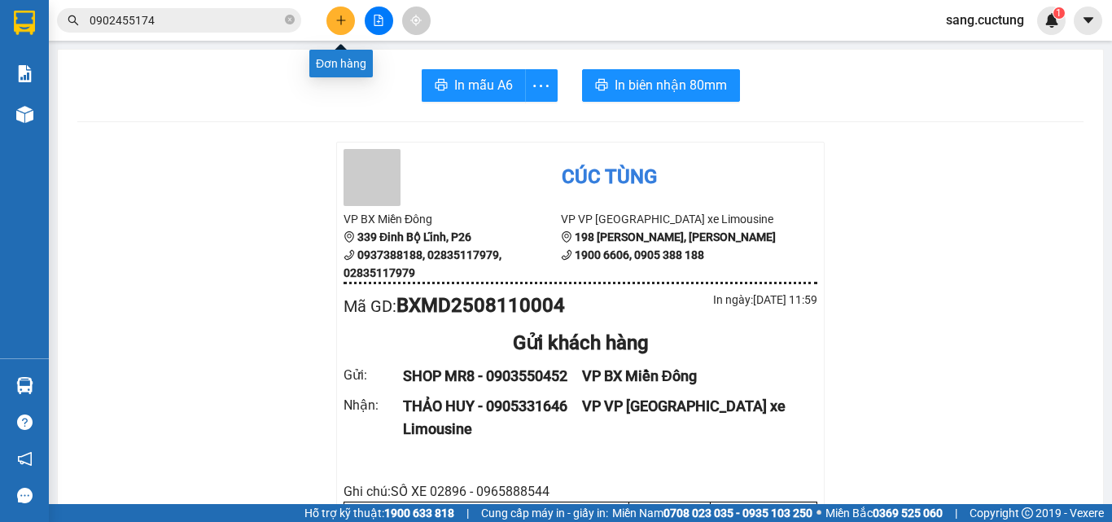
scroll to position [163, 0]
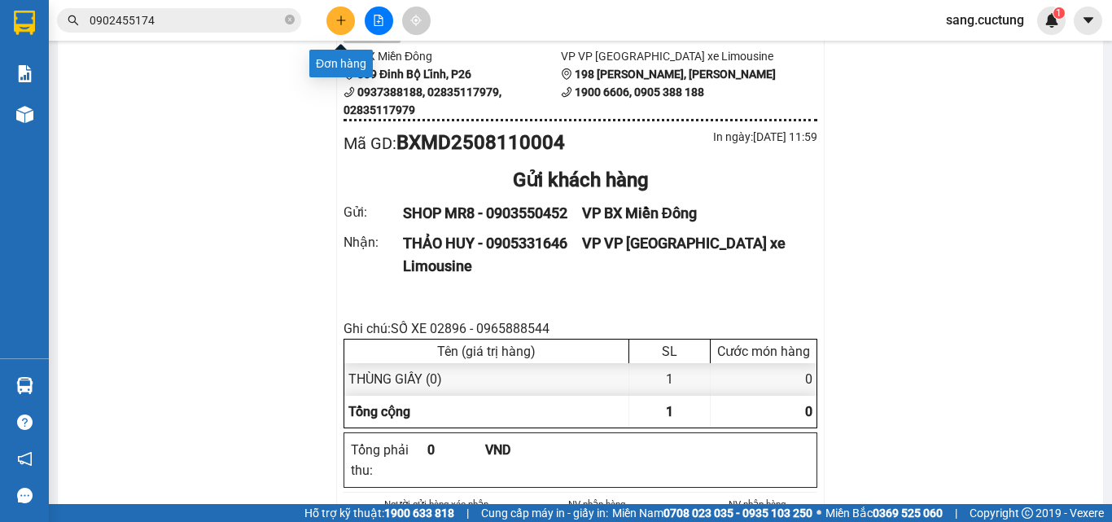
click at [339, 21] on icon "plus" at bounding box center [340, 20] width 11 height 11
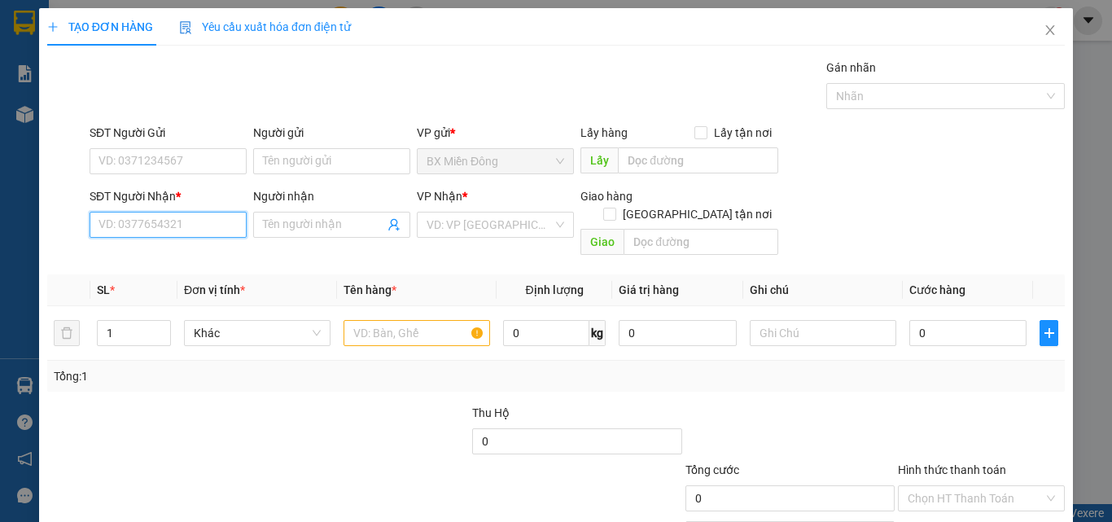
click at [143, 232] on input "SĐT Người Nhận *" at bounding box center [168, 225] width 157 height 26
type input "0918616123"
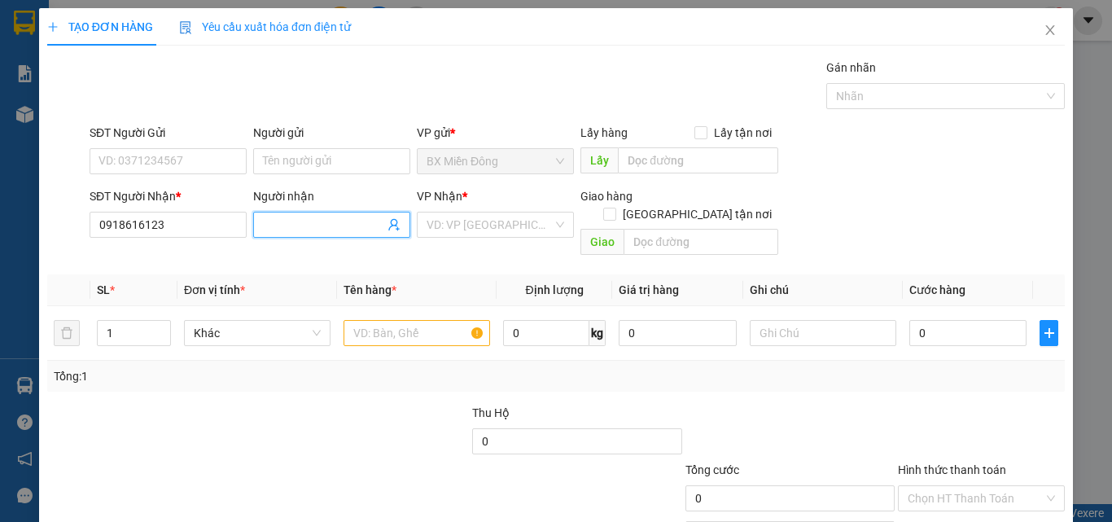
click at [297, 229] on input "Người nhận" at bounding box center [323, 225] width 121 height 18
type input "t"
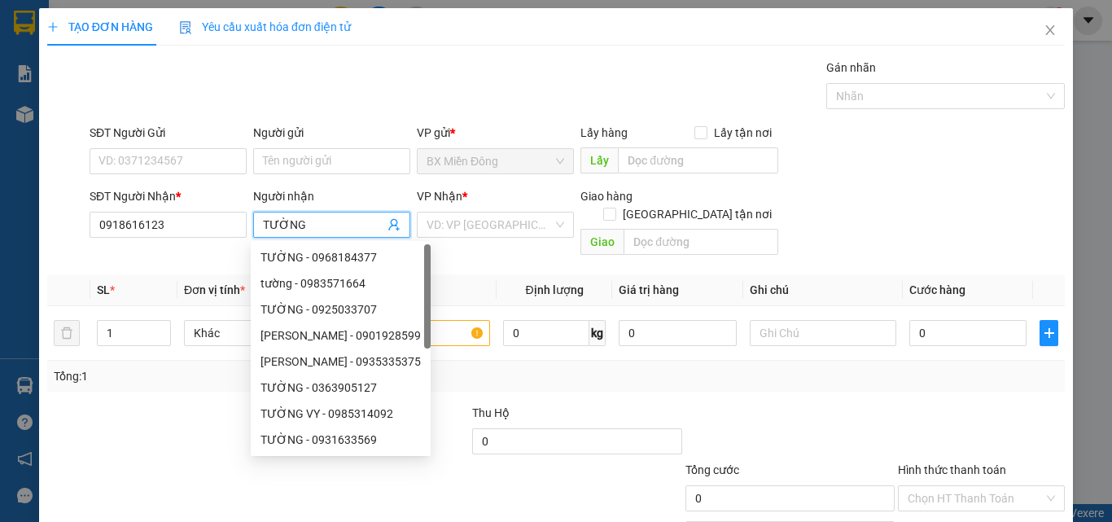
click at [267, 224] on input "TƯỜNG" at bounding box center [323, 225] width 121 height 18
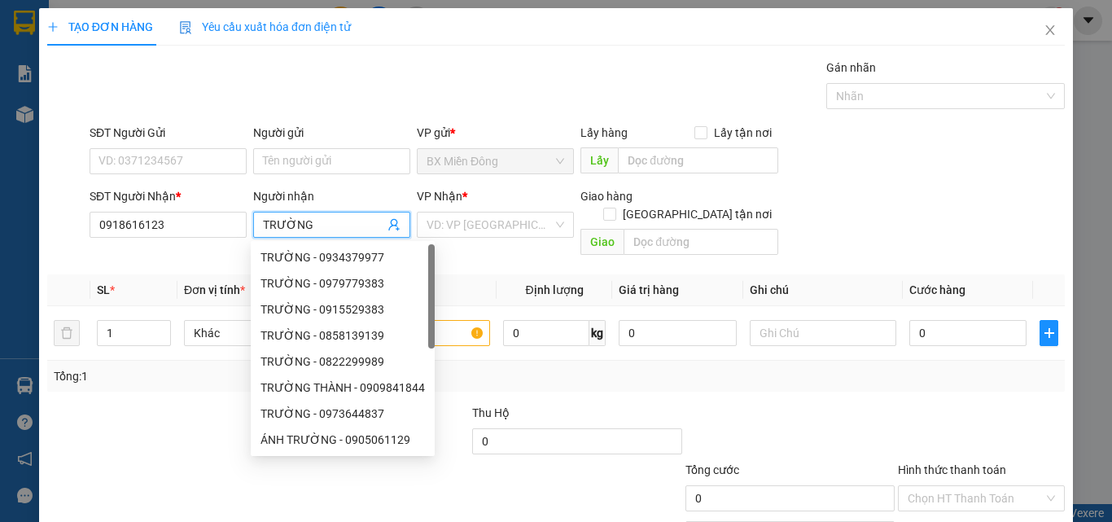
type input "TRƯỜNG"
click at [167, 146] on div "SĐT Người Gửi" at bounding box center [168, 136] width 157 height 24
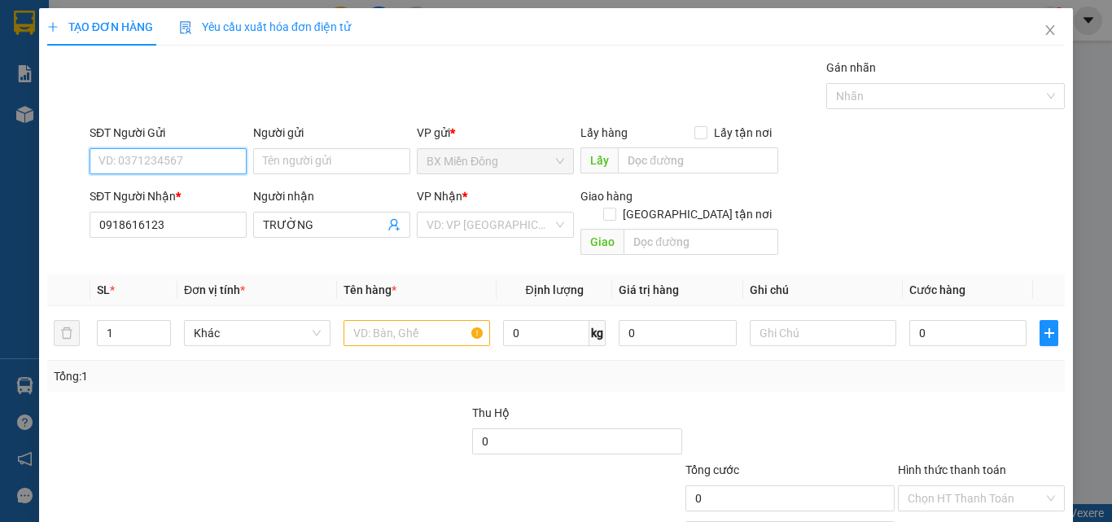
click at [167, 155] on input "SĐT Người Gửi" at bounding box center [168, 161] width 157 height 26
type input "0773898110"
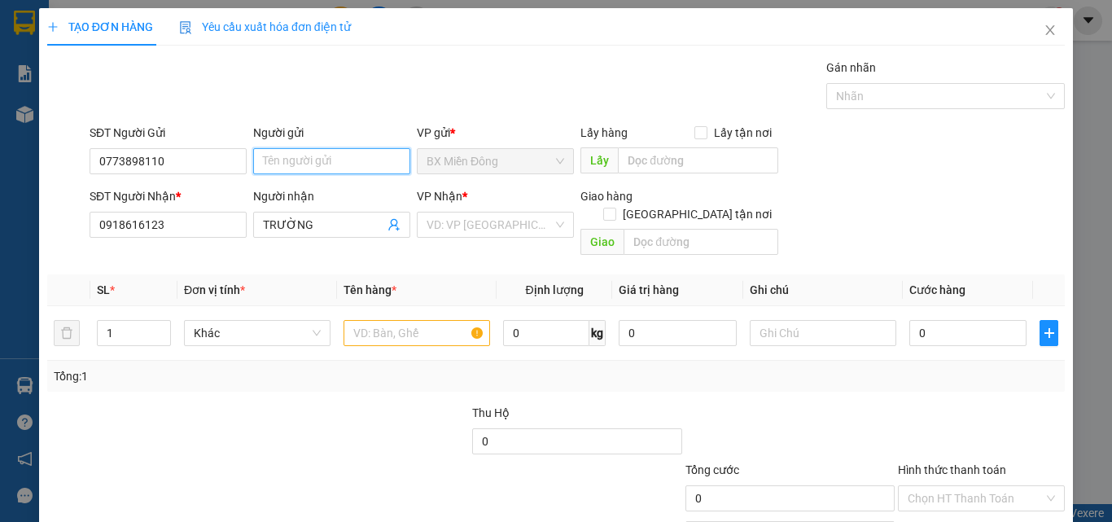
click at [322, 151] on input "Người gửi" at bounding box center [331, 161] width 157 height 26
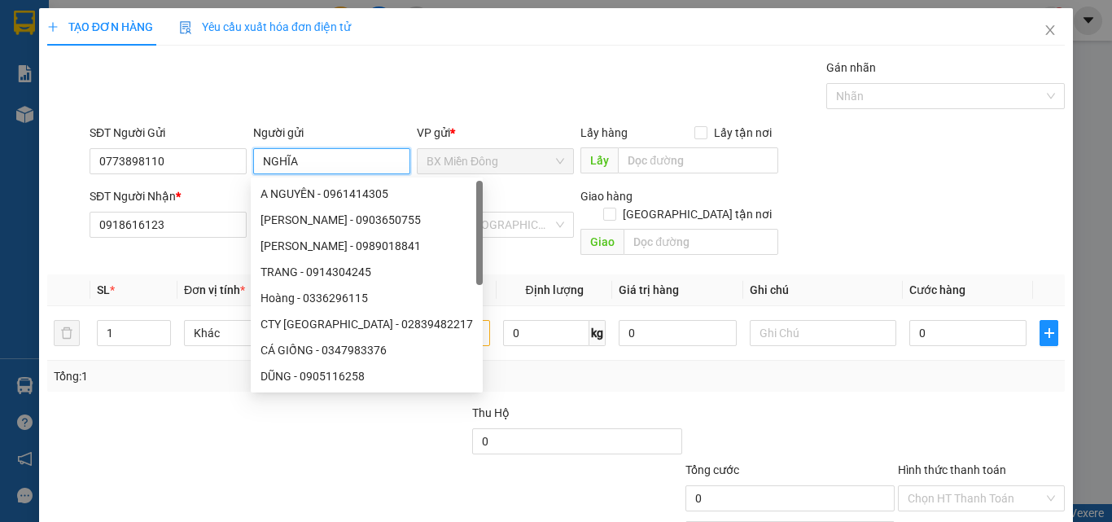
type input "NGHĨA"
click at [400, 121] on div "Transit Pickup Surcharge Ids Transit Deliver Surcharge Ids Transit Deliver Surc…" at bounding box center [555, 324] width 1017 height 530
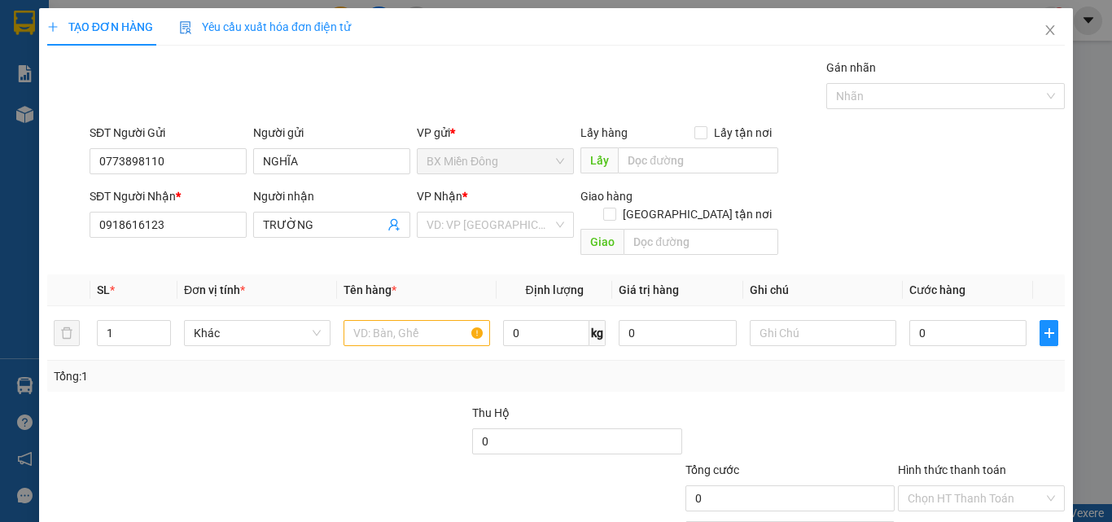
click at [534, 238] on div "VP Nhận * VD: VP [GEOGRAPHIC_DATA]" at bounding box center [495, 215] width 157 height 57
click at [509, 219] on input "search" at bounding box center [489, 224] width 126 height 24
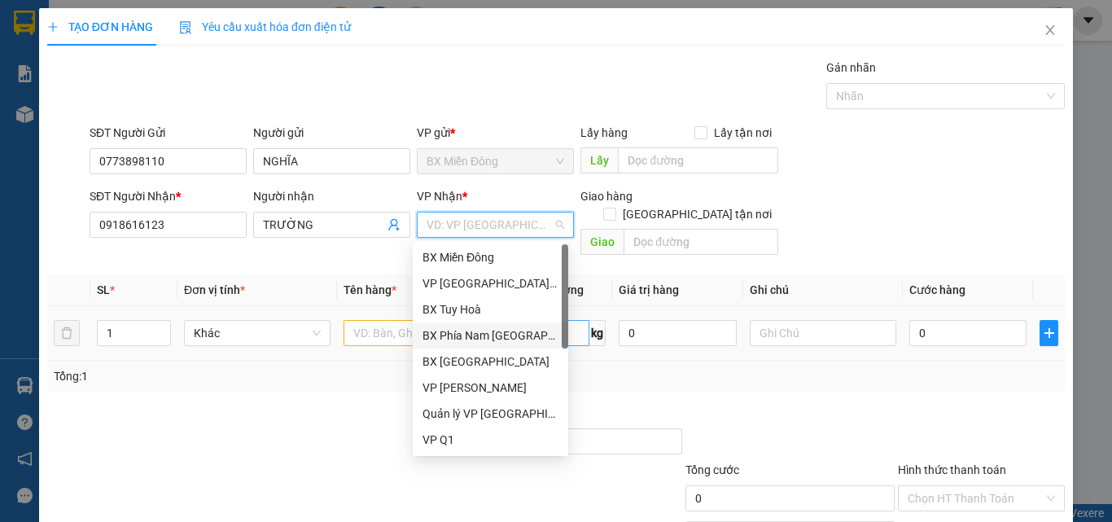
click at [486, 336] on div "BX Phía Nam [GEOGRAPHIC_DATA]" at bounding box center [490, 335] width 136 height 18
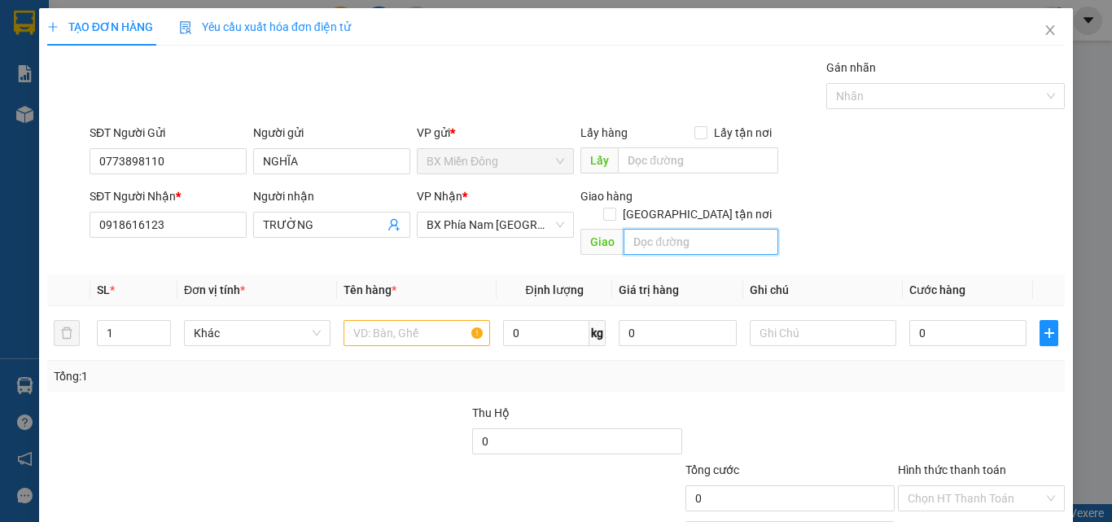
click at [704, 229] on input "text" at bounding box center [700, 242] width 155 height 26
type input "NGÃ 5 [PERSON_NAME]"
click at [404, 320] on input "text" at bounding box center [416, 333] width 146 height 26
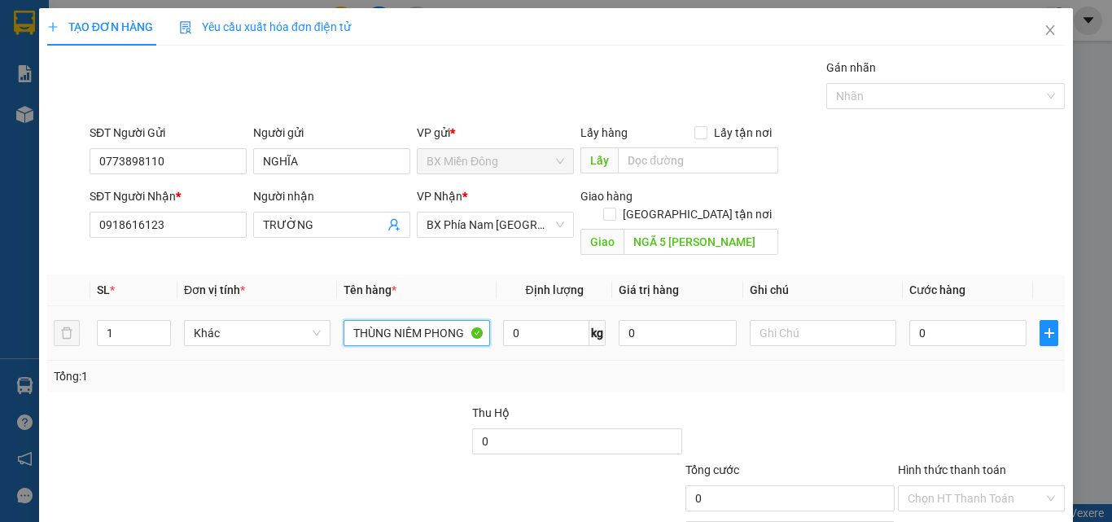
type input "THÙNG NIÊM PHONG"
type input "SỐ XE 35203 - 0932402011"
type input "8"
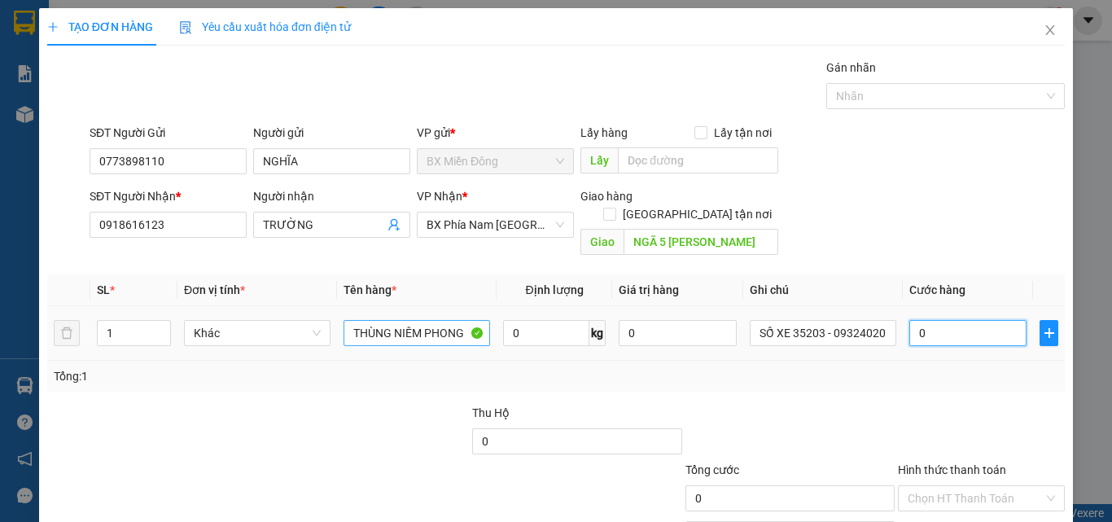
type input "8"
type input "80"
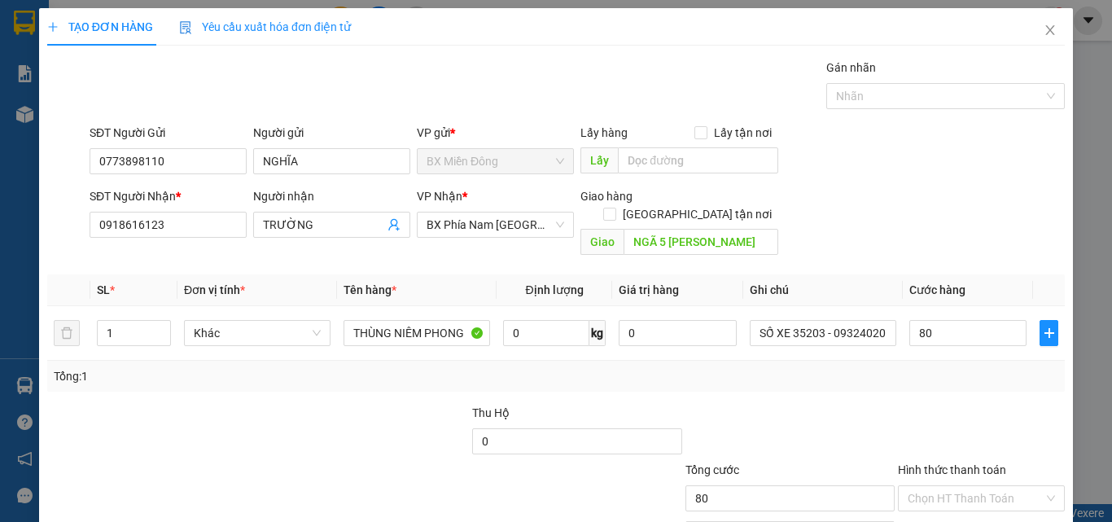
type input "80.000"
click at [796, 368] on div "Tổng: 1" at bounding box center [555, 376] width 1017 height 31
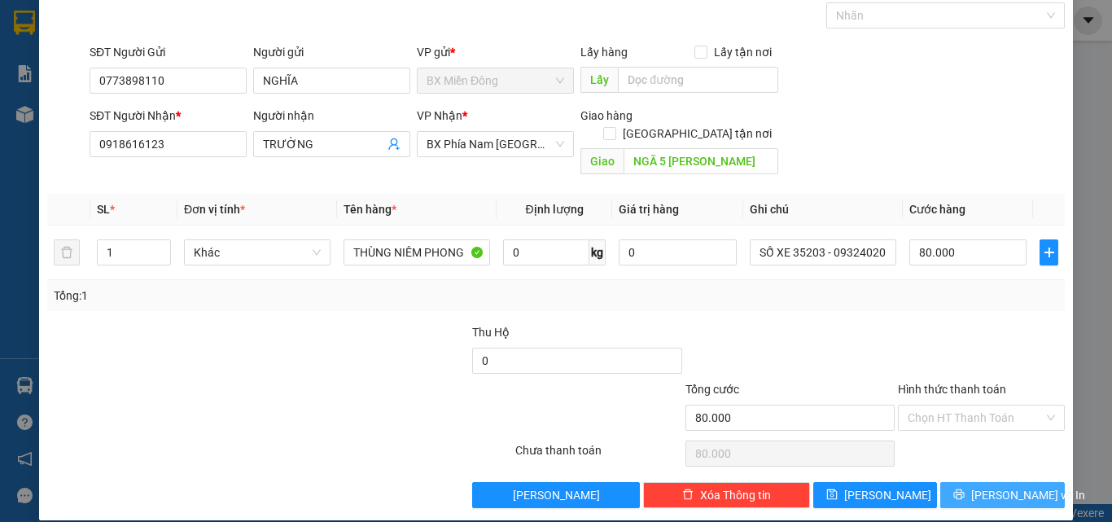
click at [968, 484] on button "[PERSON_NAME] và In" at bounding box center [1002, 495] width 125 height 26
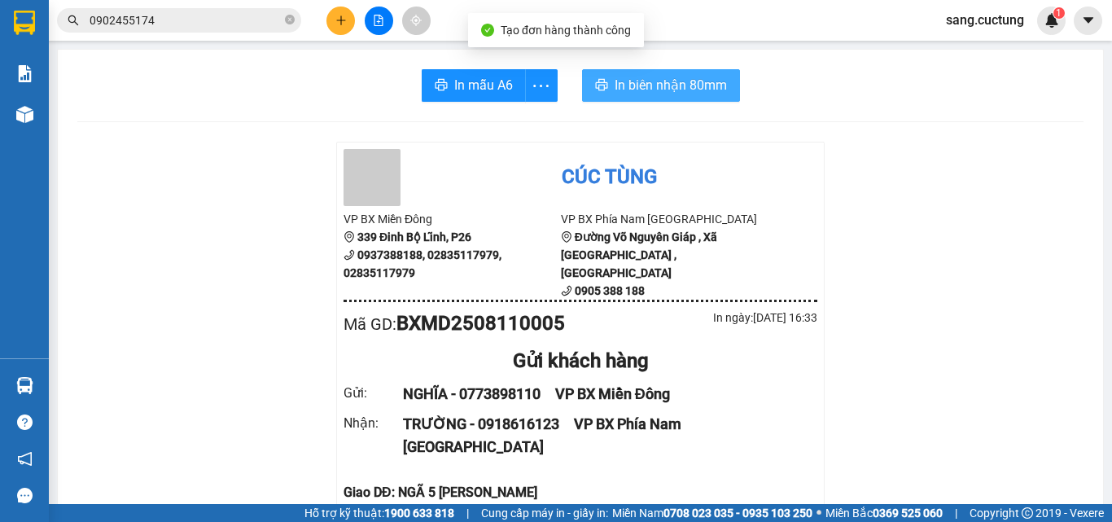
click at [674, 81] on span "In biên nhận 80mm" at bounding box center [670, 85] width 112 height 20
